Goal: Task Accomplishment & Management: Complete application form

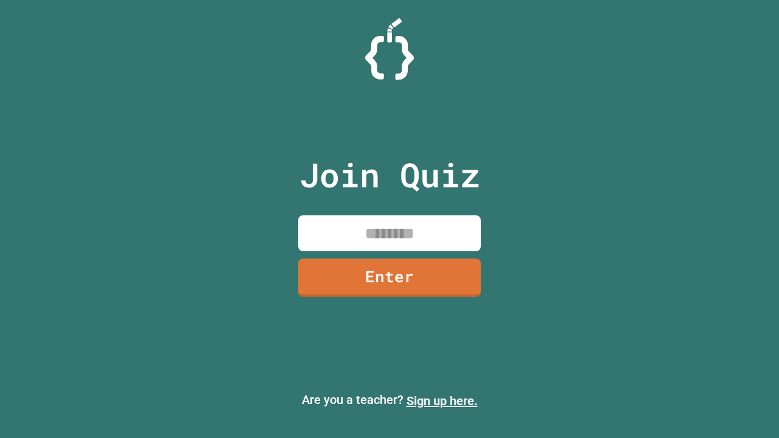
click at [442, 401] on link "Sign up here." at bounding box center [441, 401] width 71 height 15
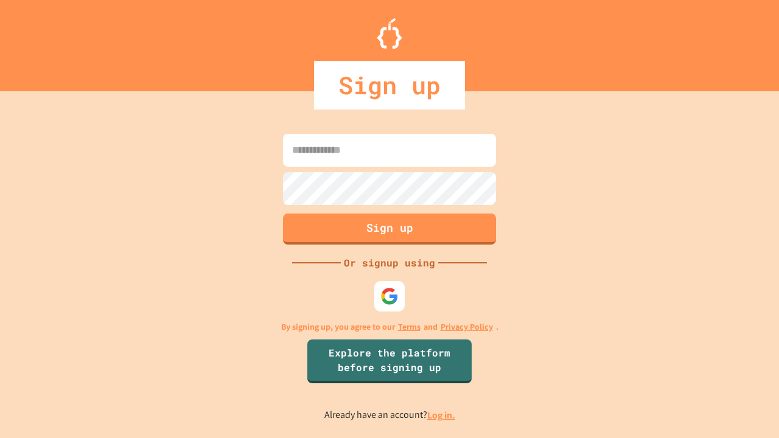
click at [442, 415] on link "Log in." at bounding box center [441, 415] width 28 height 13
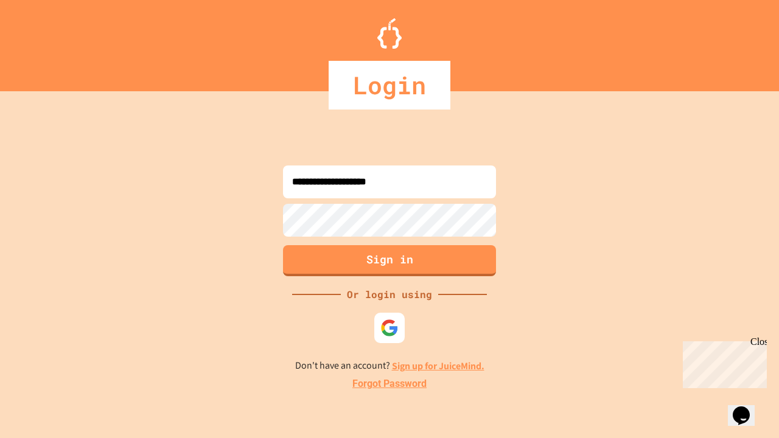
type input "**********"
